Goal: Navigation & Orientation: Find specific page/section

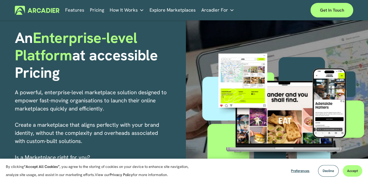
scroll to position [42, 0]
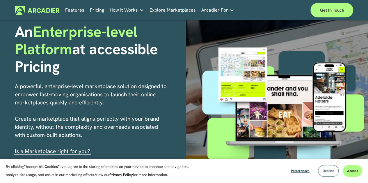
click at [327, 168] on button "Decline" at bounding box center [328, 171] width 21 height 12
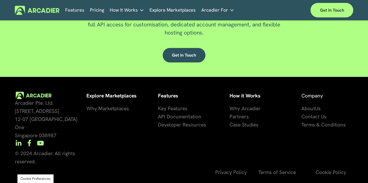
scroll to position [1370, 0]
click at [242, 119] on span "artners" at bounding box center [240, 116] width 16 height 7
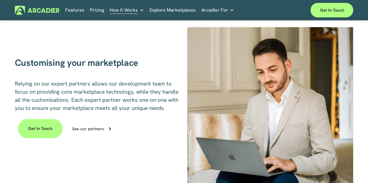
scroll to position [319, 0]
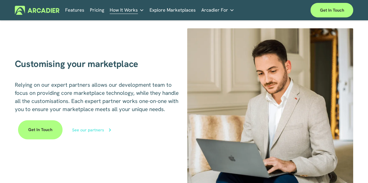
click at [85, 132] on div "See our partners" at bounding box center [88, 130] width 32 height 4
